Goal: Information Seeking & Learning: Check status

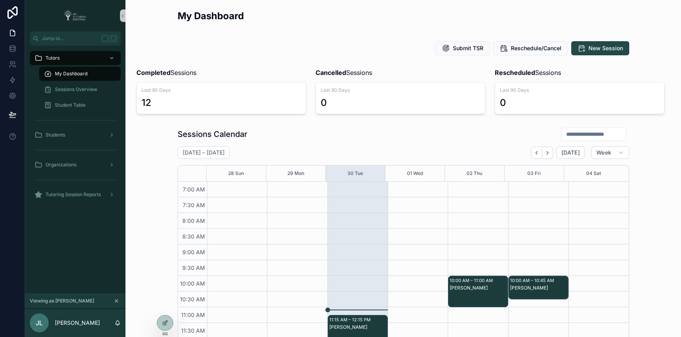
scroll to position [211, 0]
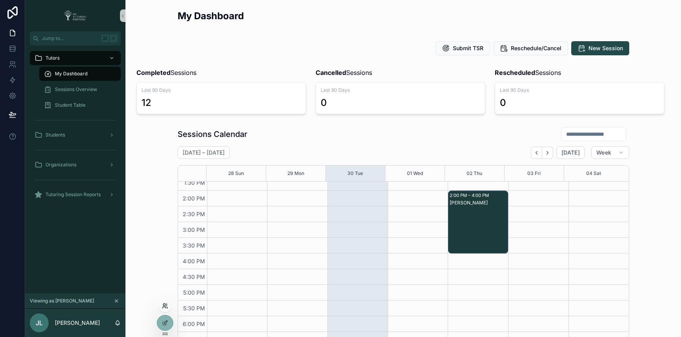
click at [167, 307] on icon at bounding box center [167, 308] width 1 height 2
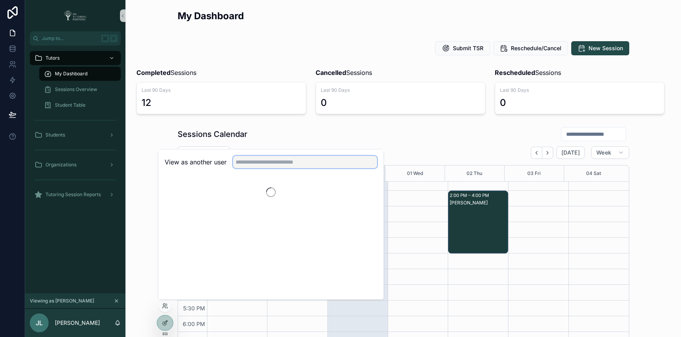
click at [281, 162] on input "text" at bounding box center [305, 162] width 144 height 13
type input "******"
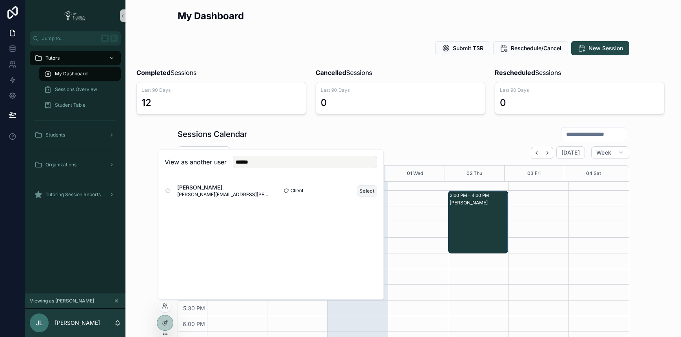
click at [369, 189] on button "Select" at bounding box center [367, 190] width 20 height 11
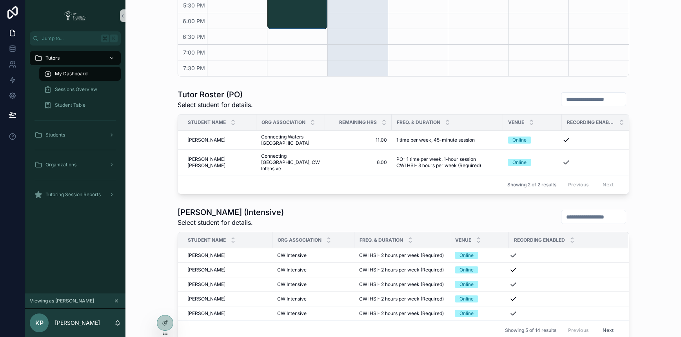
scroll to position [372, 0]
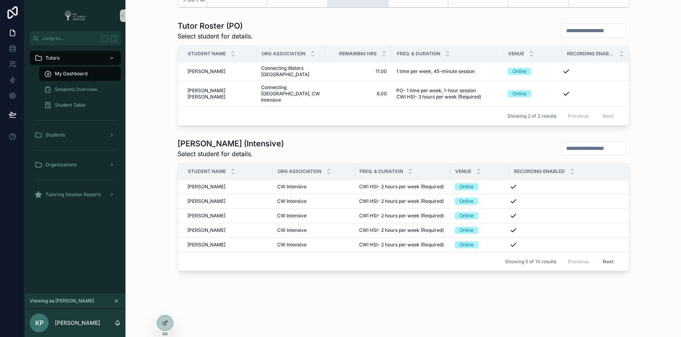
click at [603, 262] on button "Next" at bounding box center [609, 261] width 22 height 12
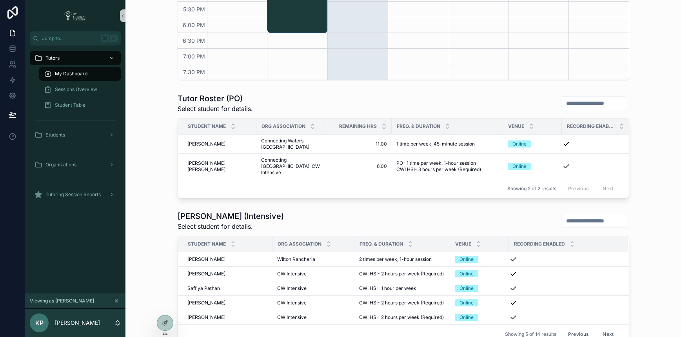
scroll to position [372, 0]
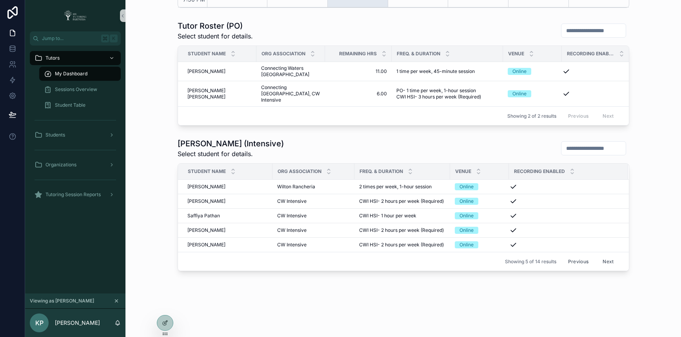
click at [603, 262] on button "Next" at bounding box center [609, 261] width 22 height 12
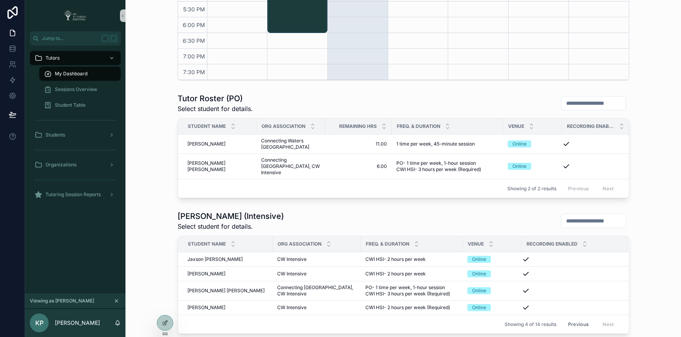
scroll to position [362, 0]
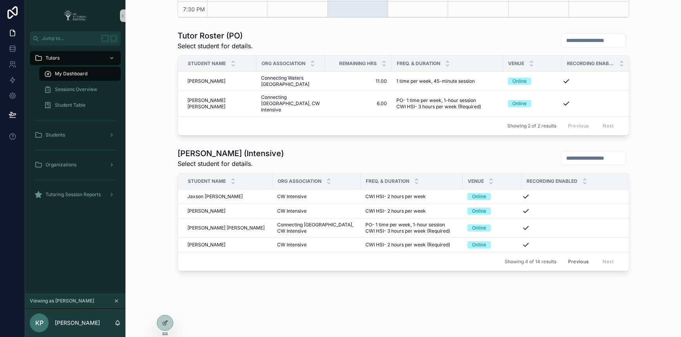
click at [568, 263] on button "Previous" at bounding box center [578, 261] width 31 height 12
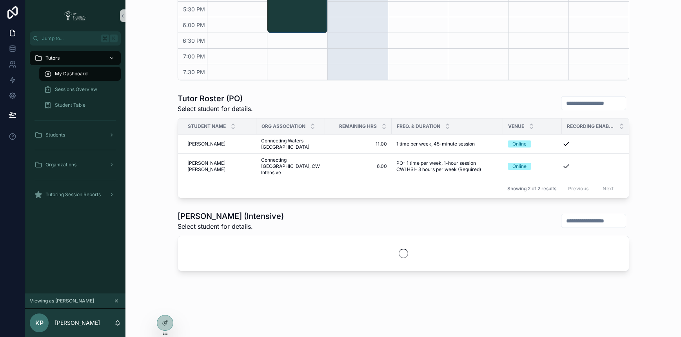
scroll to position [362, 0]
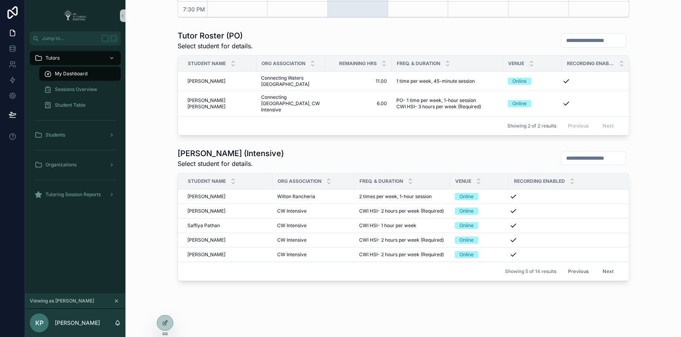
click at [578, 271] on button "Previous" at bounding box center [578, 271] width 31 height 12
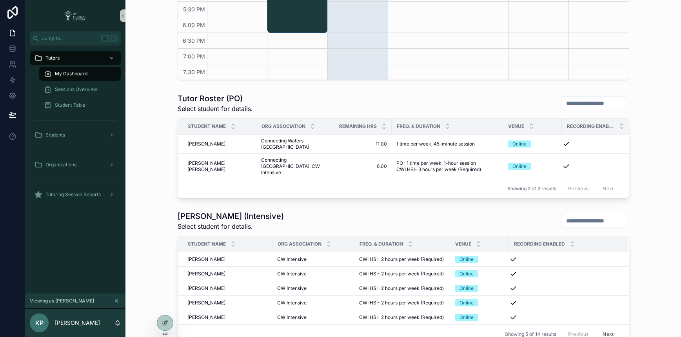
scroll to position [362, 0]
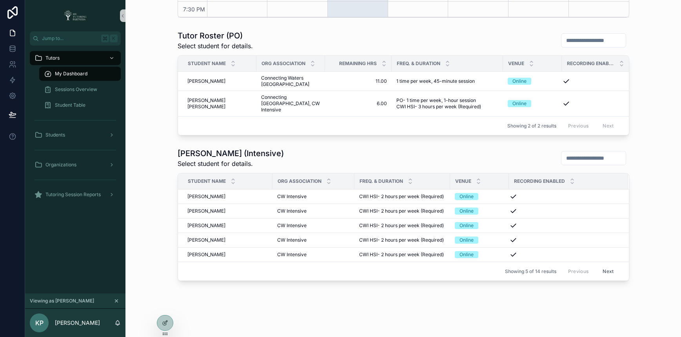
click at [576, 273] on div "Previous Next" at bounding box center [591, 271] width 57 height 12
click at [605, 270] on button "Next" at bounding box center [609, 271] width 22 height 12
click at [606, 271] on button "Next" at bounding box center [609, 271] width 22 height 12
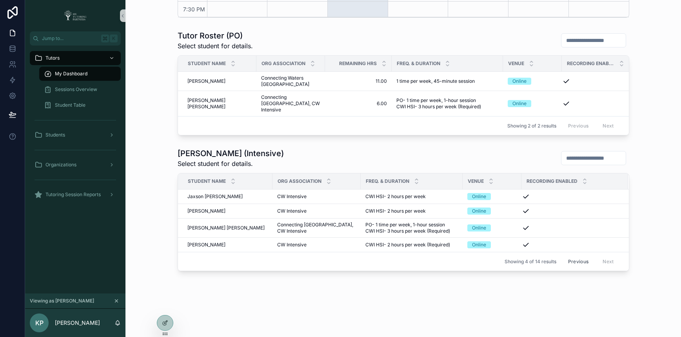
click at [606, 271] on div "Student Name Org Association Freq. & Duration Venue Recording Enabled Jaxson Pa…" at bounding box center [404, 222] width 452 height 98
click at [213, 195] on span "Jaxson Pascoal" at bounding box center [215, 196] width 55 height 6
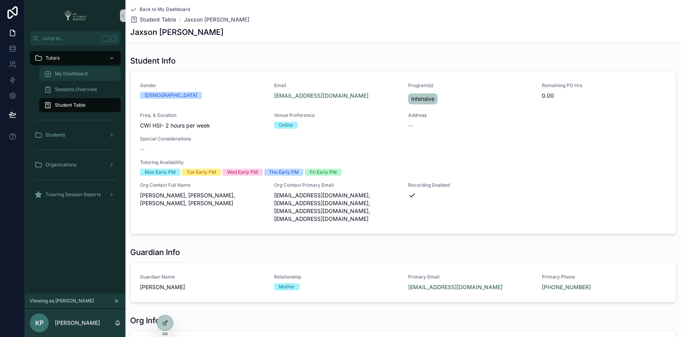
click at [80, 72] on span "My Dashboard" at bounding box center [71, 74] width 33 height 6
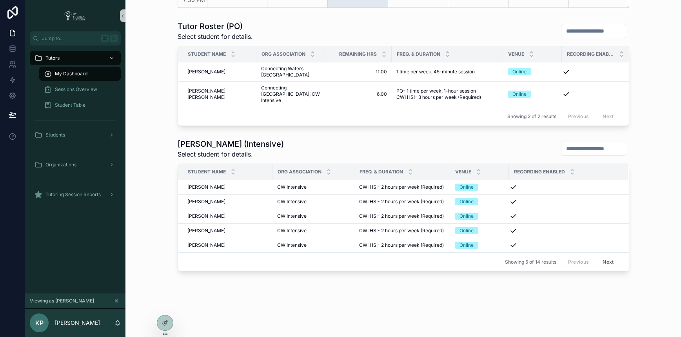
scroll to position [372, 0]
click at [605, 261] on button "Next" at bounding box center [609, 261] width 22 height 12
click at [601, 260] on button "Next" at bounding box center [609, 261] width 22 height 12
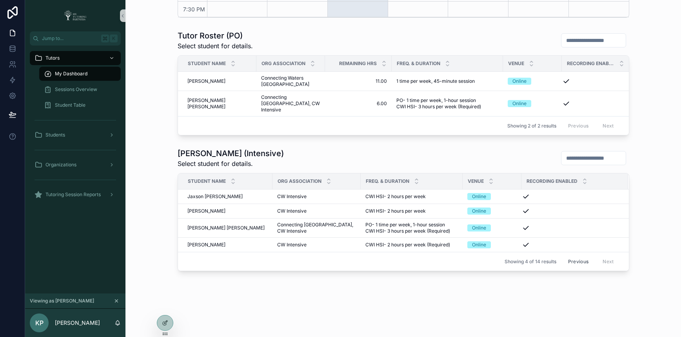
click at [609, 261] on div "Previous Next" at bounding box center [591, 261] width 57 height 12
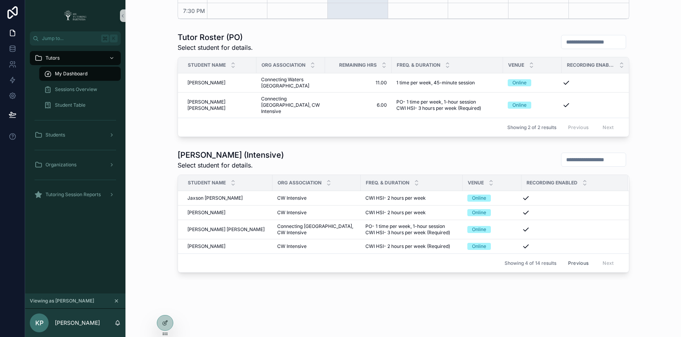
scroll to position [359, 0]
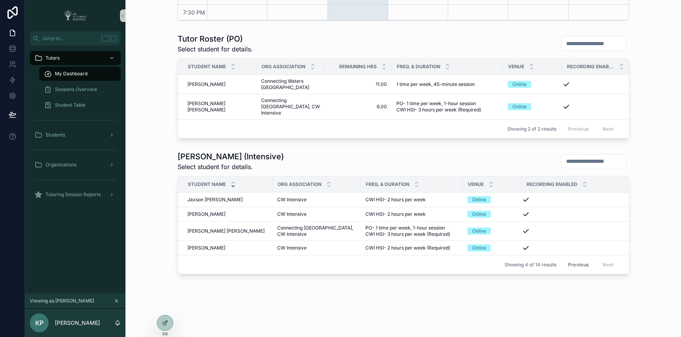
click at [231, 185] on icon "scrollable content" at bounding box center [233, 186] width 5 height 5
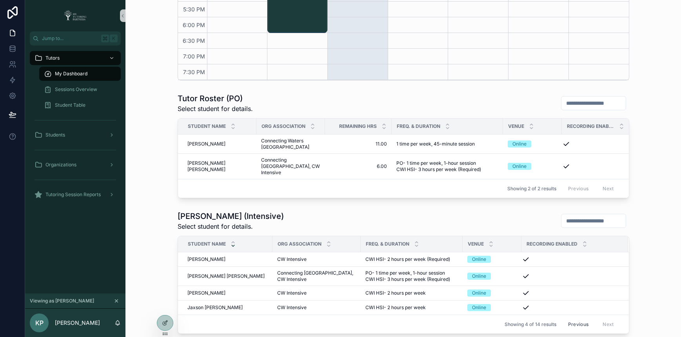
scroll to position [359, 0]
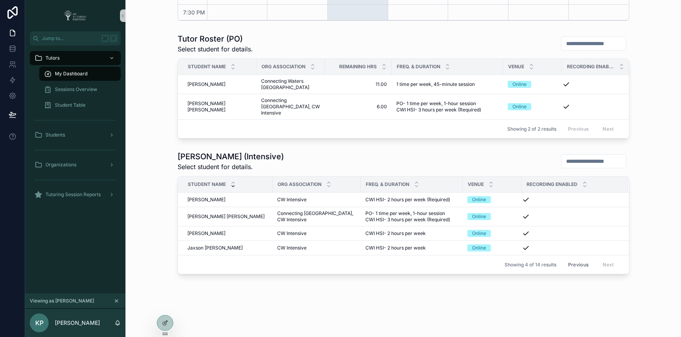
click at [232, 184] on icon "scrollable content" at bounding box center [233, 182] width 5 height 5
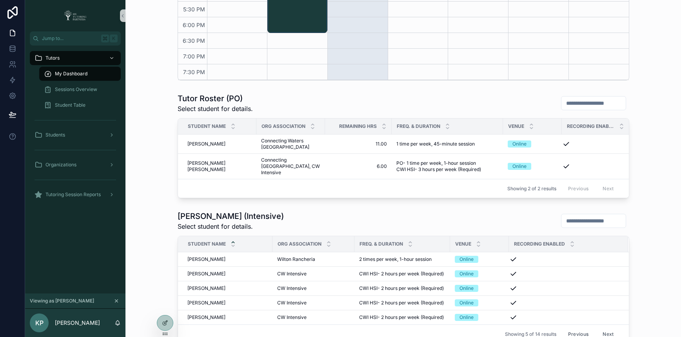
scroll to position [359, 0]
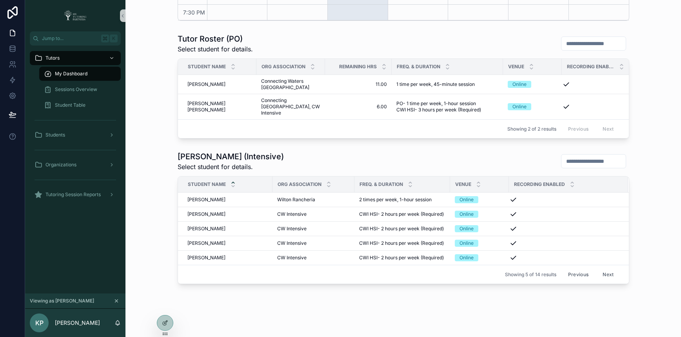
click at [231, 182] on icon "scrollable content" at bounding box center [233, 182] width 5 height 5
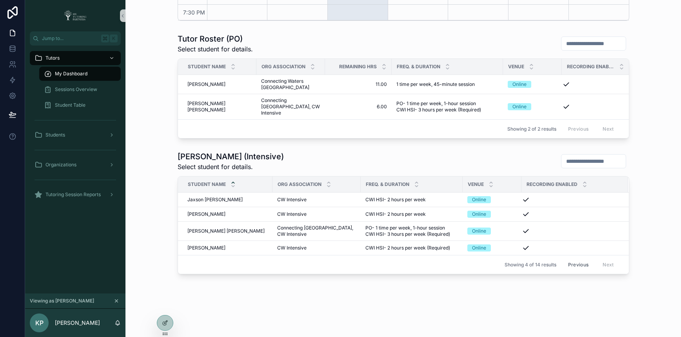
click at [232, 182] on icon "scrollable content" at bounding box center [233, 182] width 3 height 1
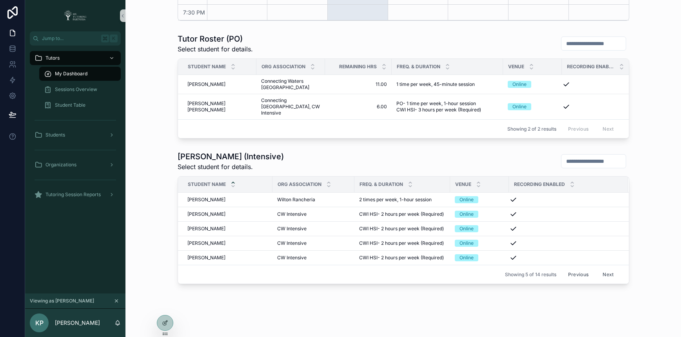
click at [232, 182] on icon "scrollable content" at bounding box center [233, 182] width 3 height 1
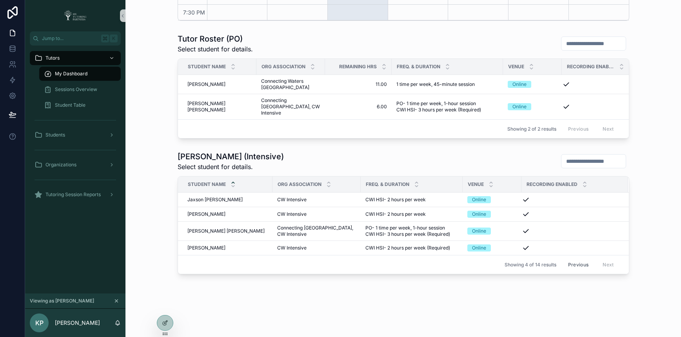
click at [232, 182] on icon "scrollable content" at bounding box center [233, 182] width 3 height 1
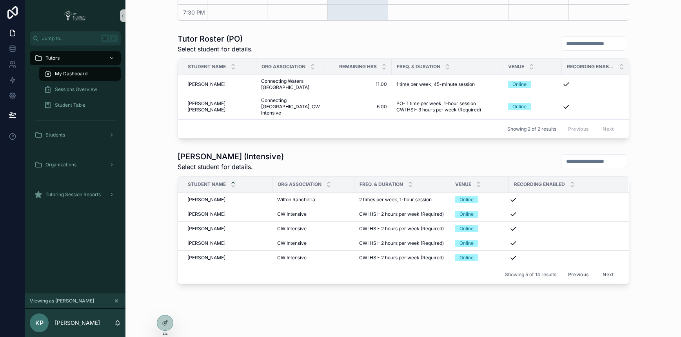
click at [232, 182] on icon "scrollable content" at bounding box center [233, 182] width 3 height 1
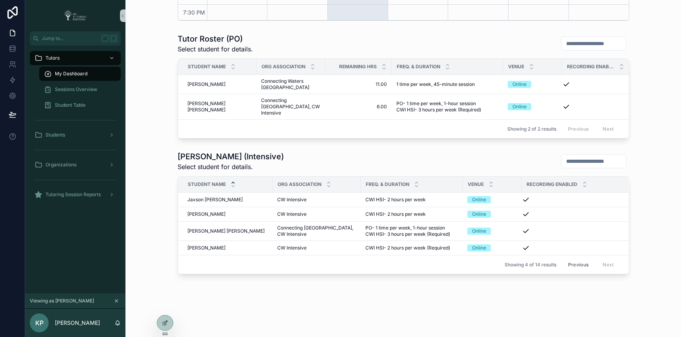
click at [232, 182] on icon "scrollable content" at bounding box center [233, 182] width 3 height 1
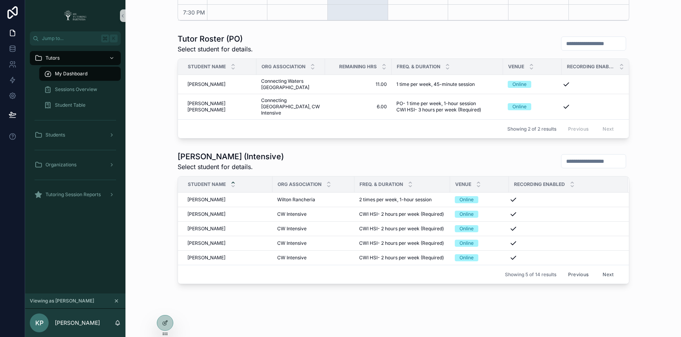
click at [232, 182] on icon "scrollable content" at bounding box center [233, 182] width 3 height 1
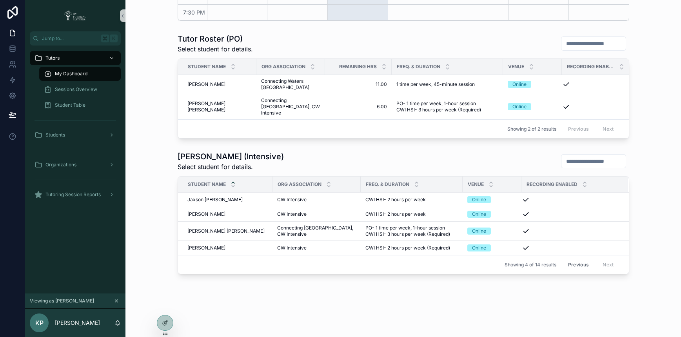
click at [232, 182] on icon "scrollable content" at bounding box center [233, 182] width 3 height 1
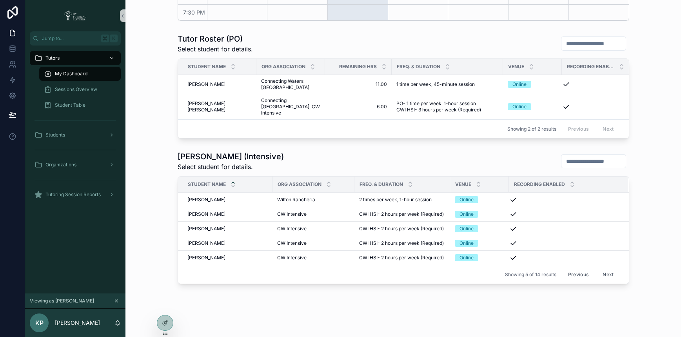
click at [572, 273] on button "Previous" at bounding box center [578, 274] width 31 height 12
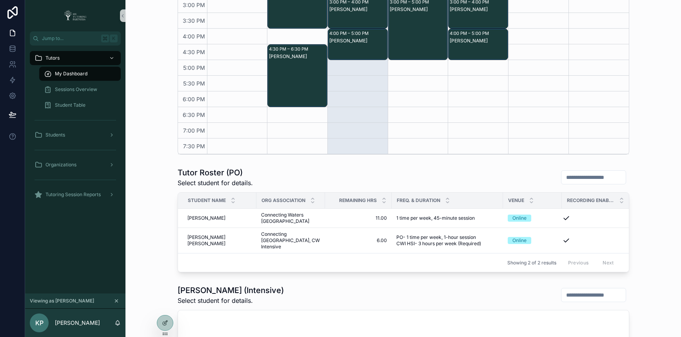
scroll to position [324, 0]
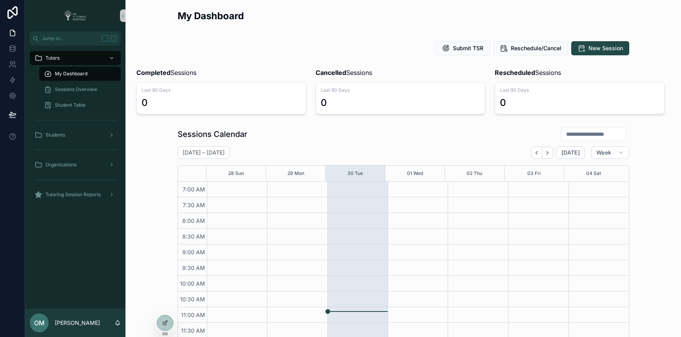
scroll to position [211, 0]
click at [166, 306] on icon at bounding box center [165, 306] width 6 height 6
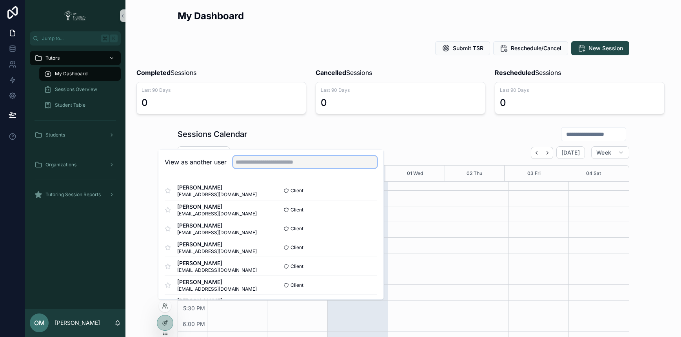
click at [287, 167] on input "text" at bounding box center [305, 162] width 144 height 13
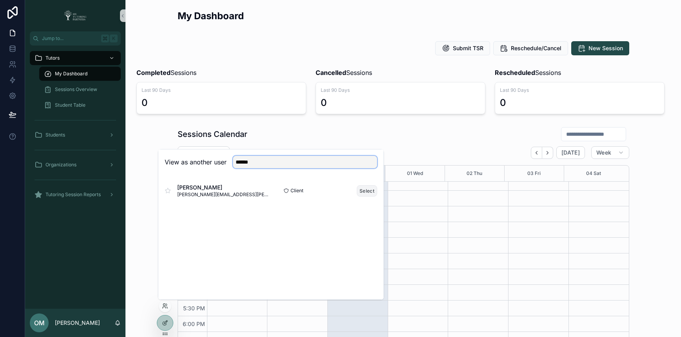
type input "******"
click at [369, 191] on button "Select" at bounding box center [367, 190] width 20 height 11
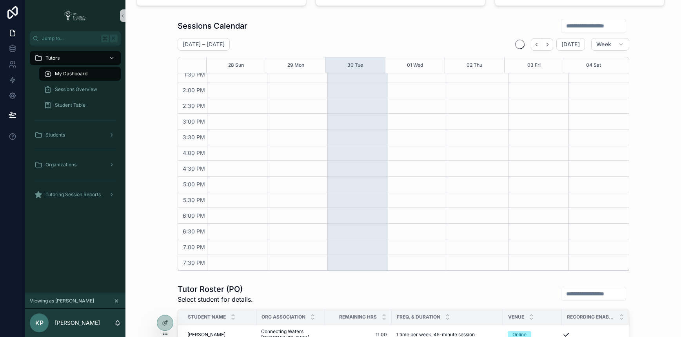
scroll to position [324, 0]
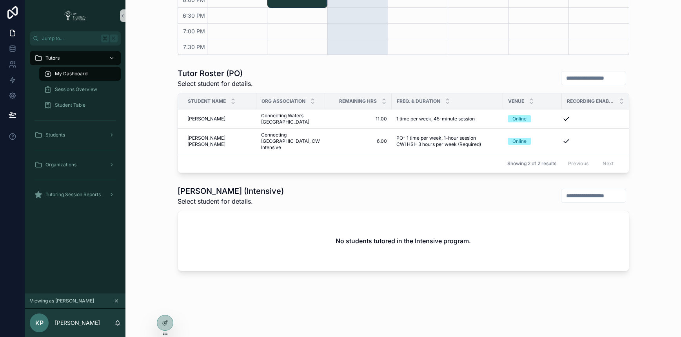
click at [445, 226] on div "No students tutored in the Intensive program." at bounding box center [403, 241] width 451 height 60
click at [568, 195] on input "scrollable content" at bounding box center [594, 195] width 64 height 11
click at [455, 231] on div "No students tutored in the Intensive program." at bounding box center [403, 241] width 451 height 60
click at [66, 89] on span "Sessions Overview" at bounding box center [76, 89] width 42 height 6
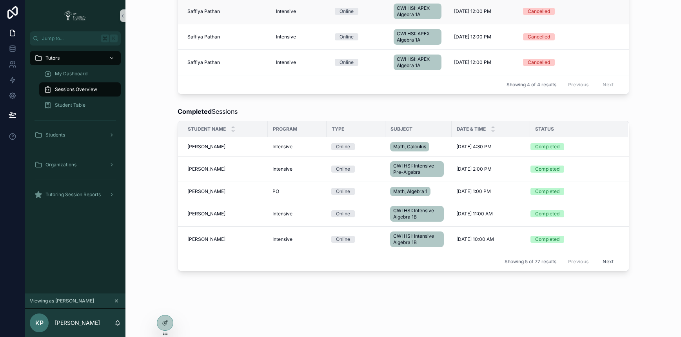
scroll to position [447, 0]
click at [69, 71] on span "My Dashboard" at bounding box center [71, 74] width 33 height 6
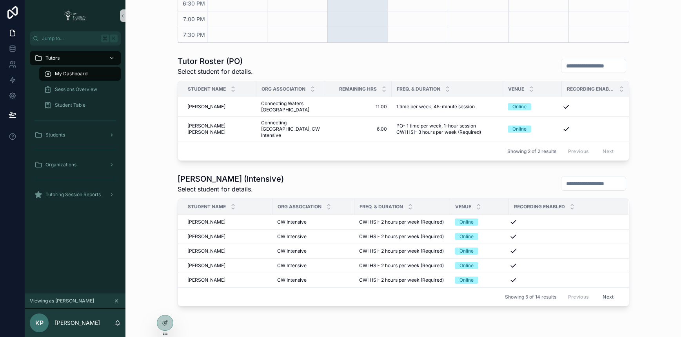
scroll to position [370, 0]
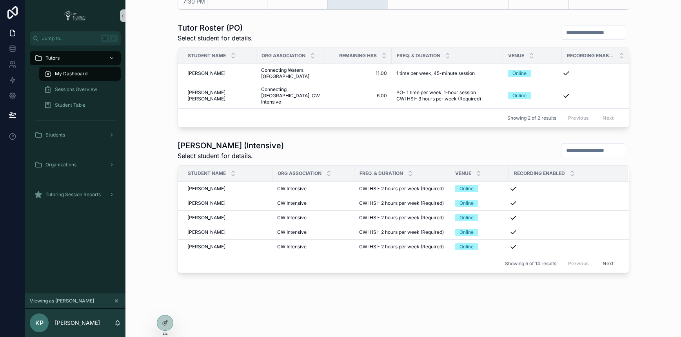
click at [606, 264] on button "Next" at bounding box center [609, 263] width 22 height 12
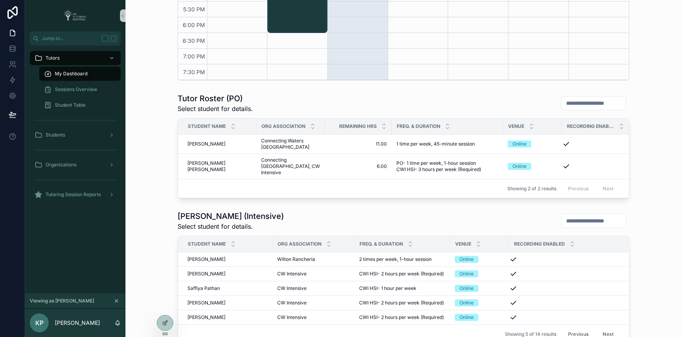
scroll to position [370, 0]
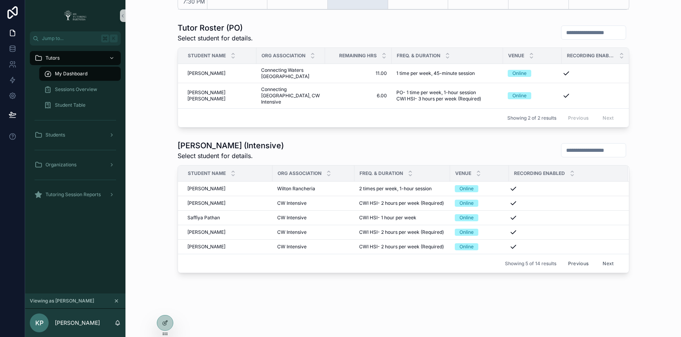
click at [606, 262] on button "Next" at bounding box center [609, 263] width 22 height 12
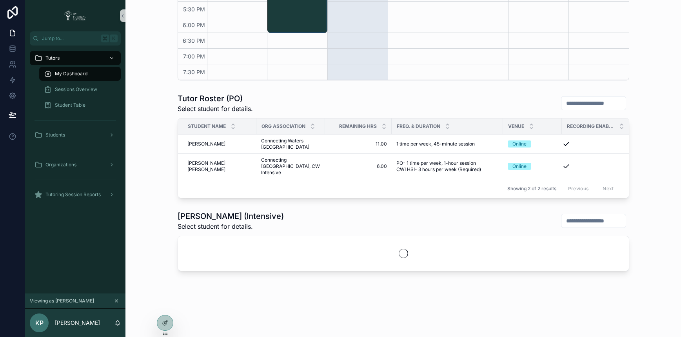
scroll to position [362, 0]
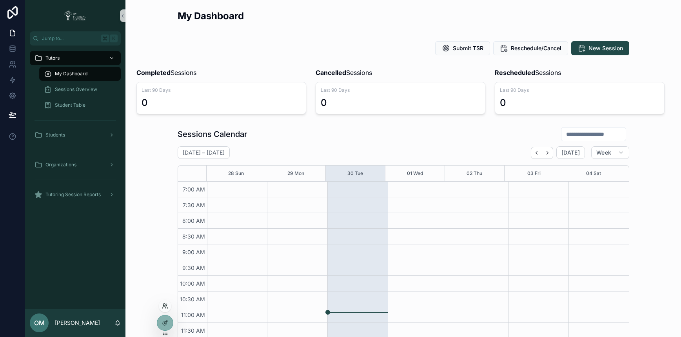
scroll to position [211, 0]
click at [166, 304] on icon at bounding box center [166, 305] width 1 height 2
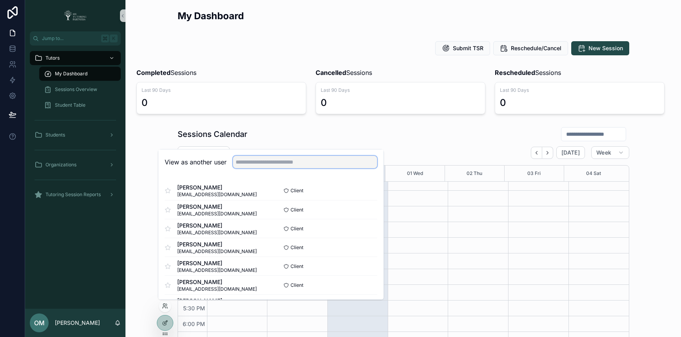
click at [290, 164] on input "text" at bounding box center [305, 162] width 144 height 13
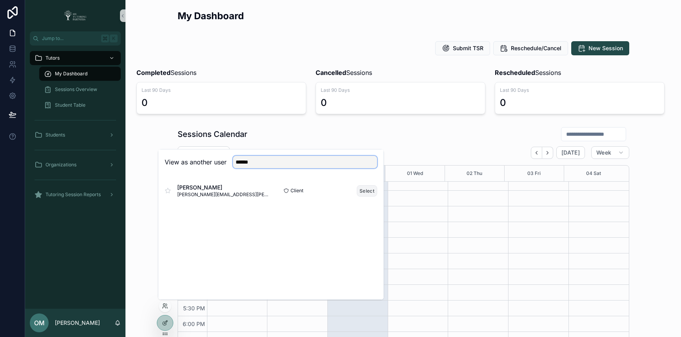
type input "******"
click at [369, 188] on button "Select" at bounding box center [367, 190] width 20 height 11
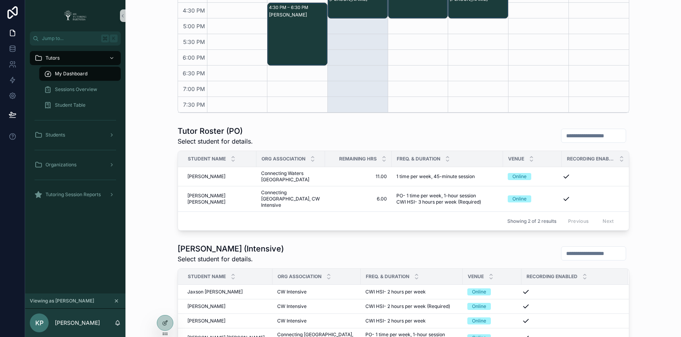
scroll to position [376, 0]
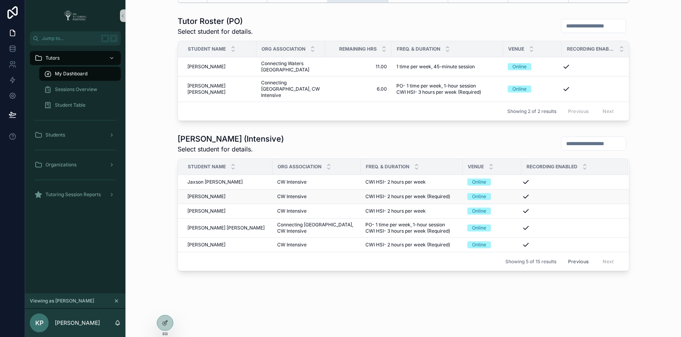
click at [191, 195] on span "[PERSON_NAME]" at bounding box center [207, 196] width 38 height 6
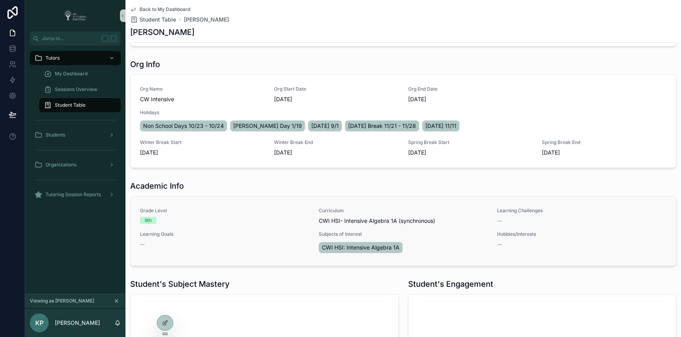
scroll to position [428, 0]
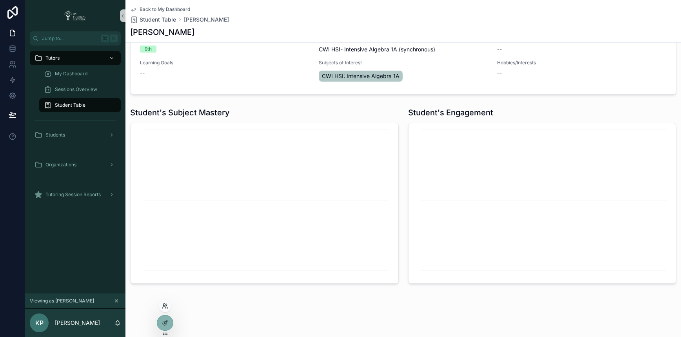
click at [166, 309] on icon at bounding box center [165, 306] width 6 height 6
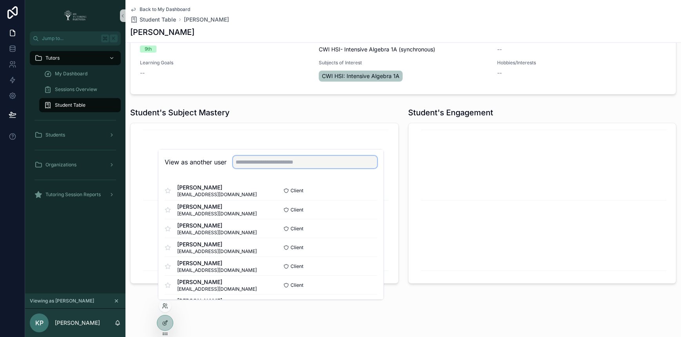
click at [292, 166] on input "text" at bounding box center [305, 162] width 144 height 13
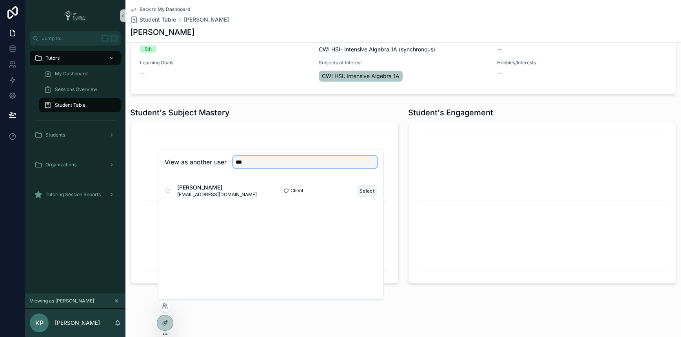
type input "***"
click at [365, 188] on button "Select" at bounding box center [367, 190] width 20 height 11
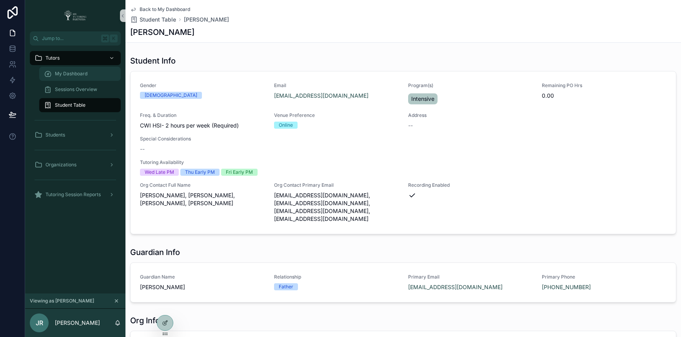
click at [87, 78] on div "My Dashboard" at bounding box center [80, 73] width 72 height 13
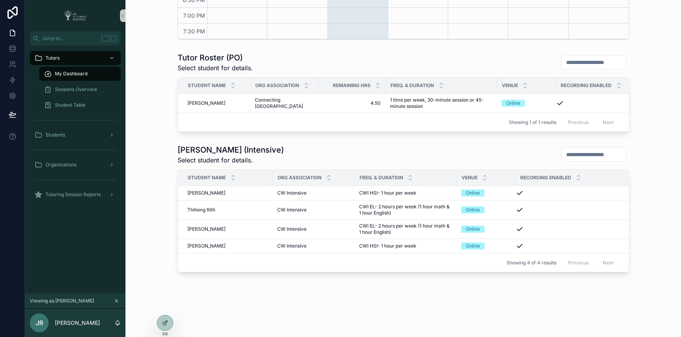
scroll to position [341, 0]
click at [579, 264] on div "Previous Next" at bounding box center [591, 261] width 57 height 12
click at [79, 86] on span "Sessions Overview" at bounding box center [76, 89] width 42 height 6
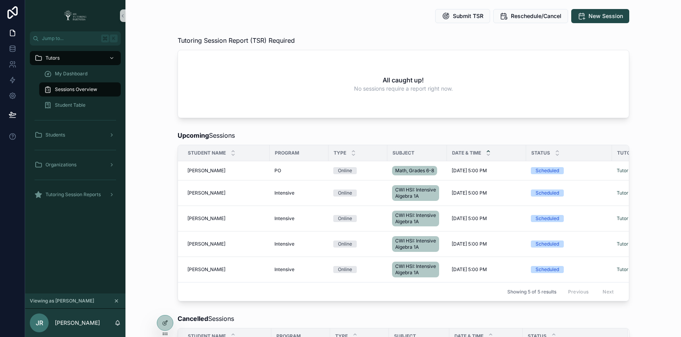
scroll to position [341, 0]
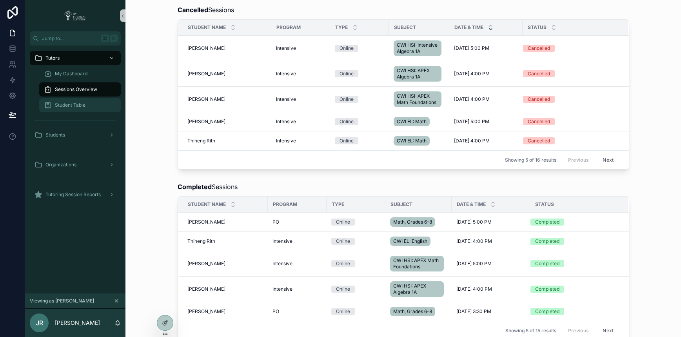
click at [77, 105] on span "Student Table" at bounding box center [70, 105] width 31 height 6
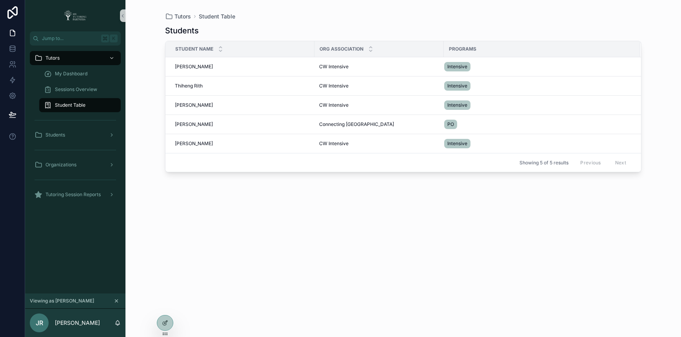
click at [140, 44] on div "Tutors Student Table Students Student Name Org Association Programs [PERSON_NAM…" at bounding box center [404, 168] width 556 height 337
click at [90, 73] on div "My Dashboard" at bounding box center [80, 73] width 72 height 13
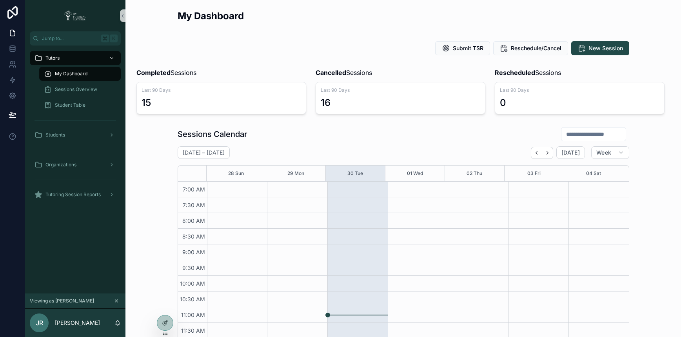
scroll to position [211, 0]
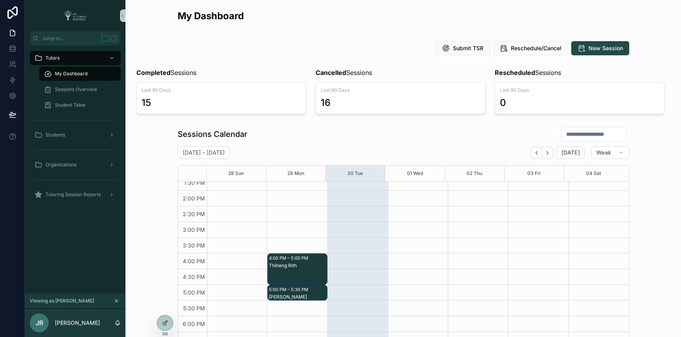
click at [256, 44] on div "Submit TSR Reschedule/Cancel New Session" at bounding box center [404, 48] width 452 height 14
click at [165, 321] on icon at bounding box center [165, 323] width 6 height 6
click at [164, 321] on icon at bounding box center [165, 323] width 6 height 6
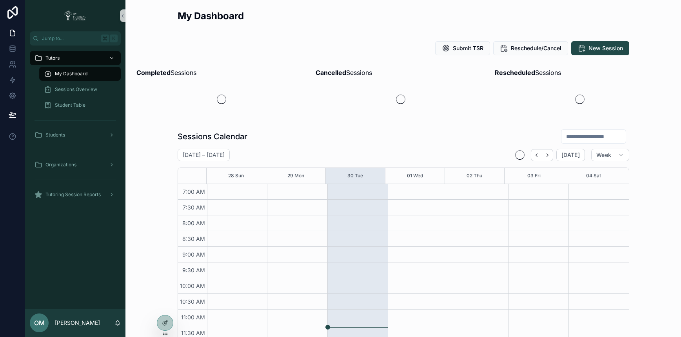
scroll to position [211, 0]
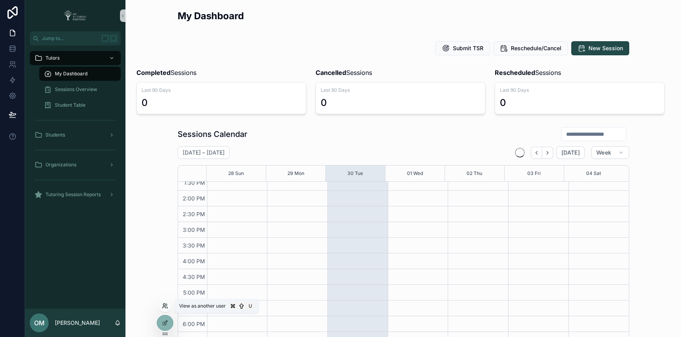
click at [164, 303] on icon at bounding box center [165, 306] width 6 height 6
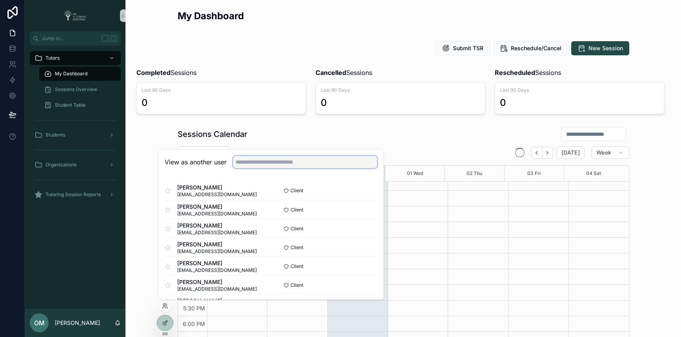
click at [259, 162] on input "text" at bounding box center [305, 162] width 144 height 13
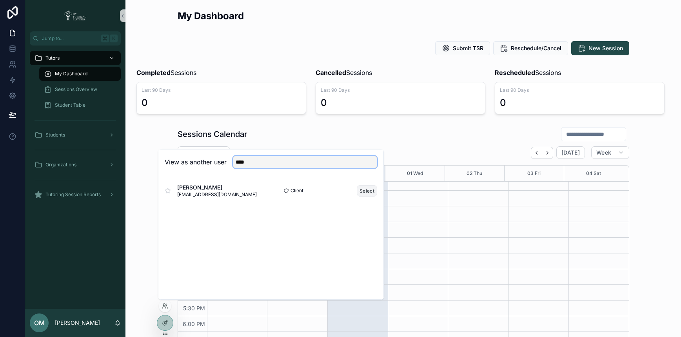
type input "****"
click at [370, 189] on button "Select" at bounding box center [367, 190] width 20 height 11
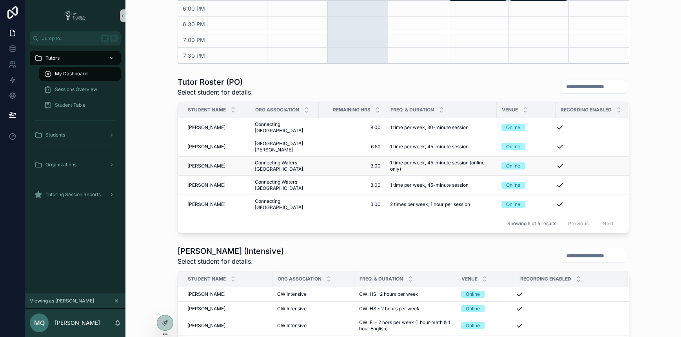
scroll to position [413, 0]
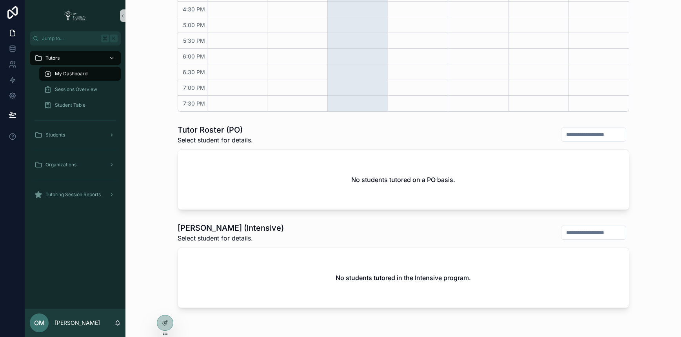
scroll to position [304, 0]
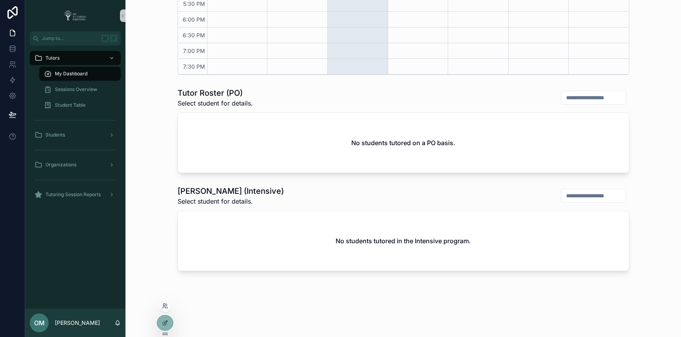
click at [167, 302] on div at bounding box center [165, 306] width 13 height 13
click at [163, 305] on icon at bounding box center [165, 306] width 6 height 6
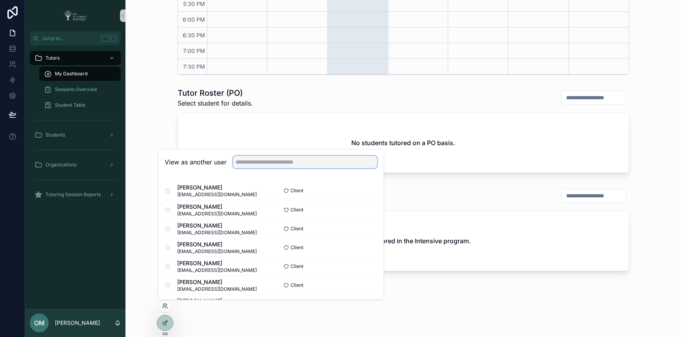
click at [298, 163] on input "text" at bounding box center [305, 162] width 144 height 13
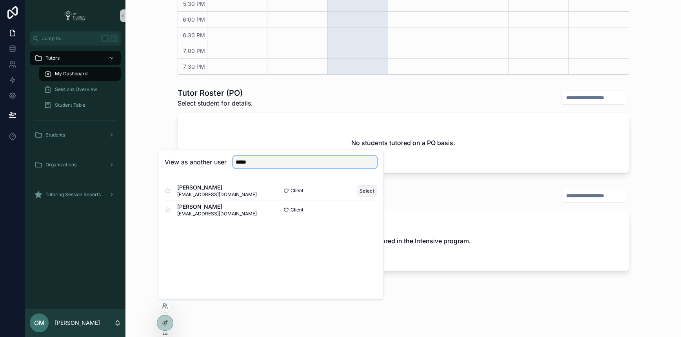
type input "*****"
click at [374, 192] on button "Select" at bounding box center [367, 190] width 20 height 11
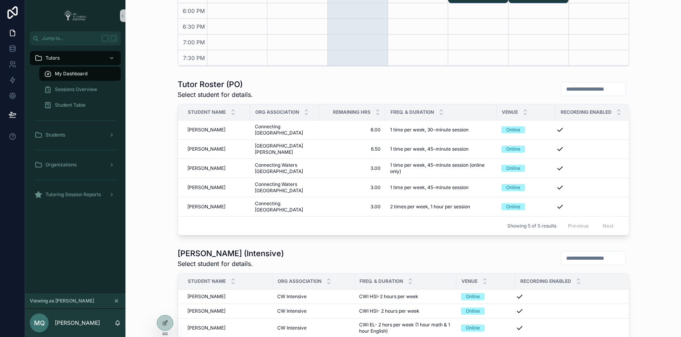
scroll to position [395, 0]
